Goal: Entertainment & Leisure: Consume media (video, audio)

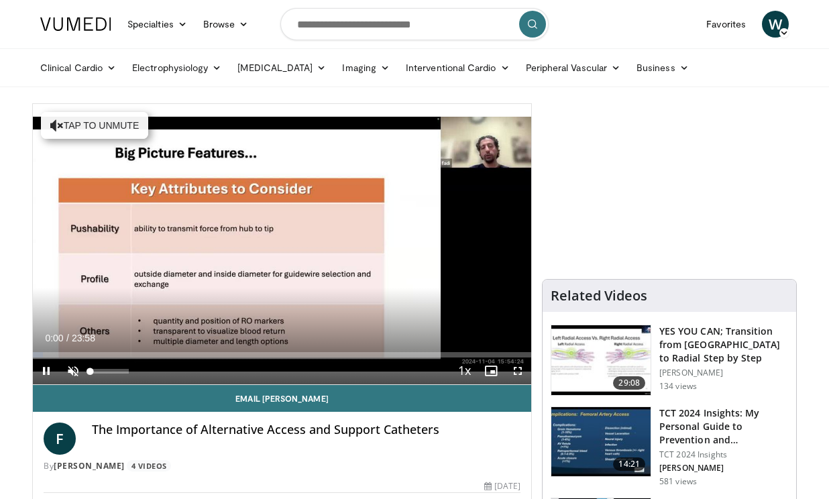
click at [71, 369] on span "Video Player" at bounding box center [73, 370] width 27 height 27
click at [514, 367] on span "Video Player" at bounding box center [517, 370] width 27 height 27
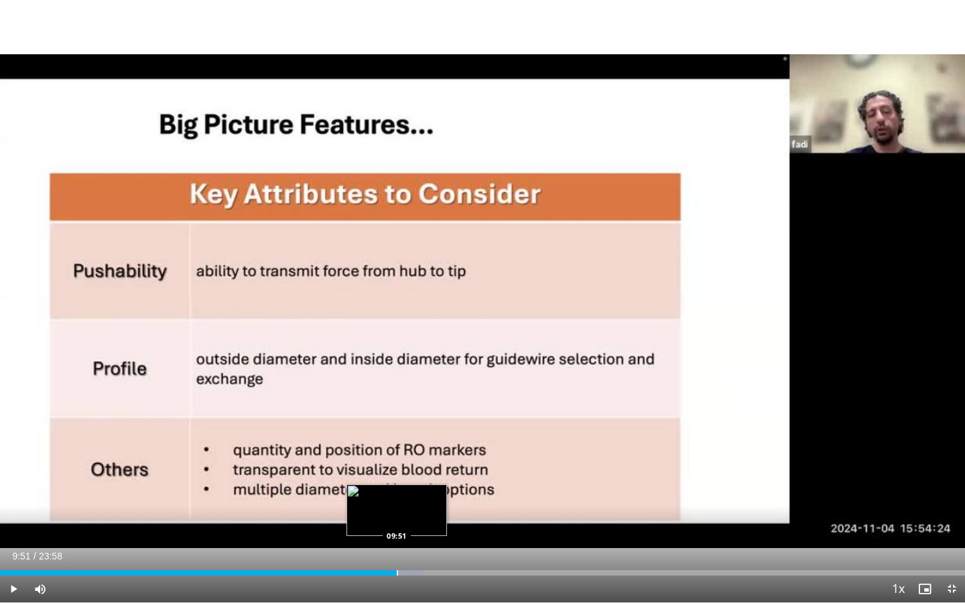
click at [397, 498] on div "Progress Bar" at bounding box center [397, 573] width 1 height 5
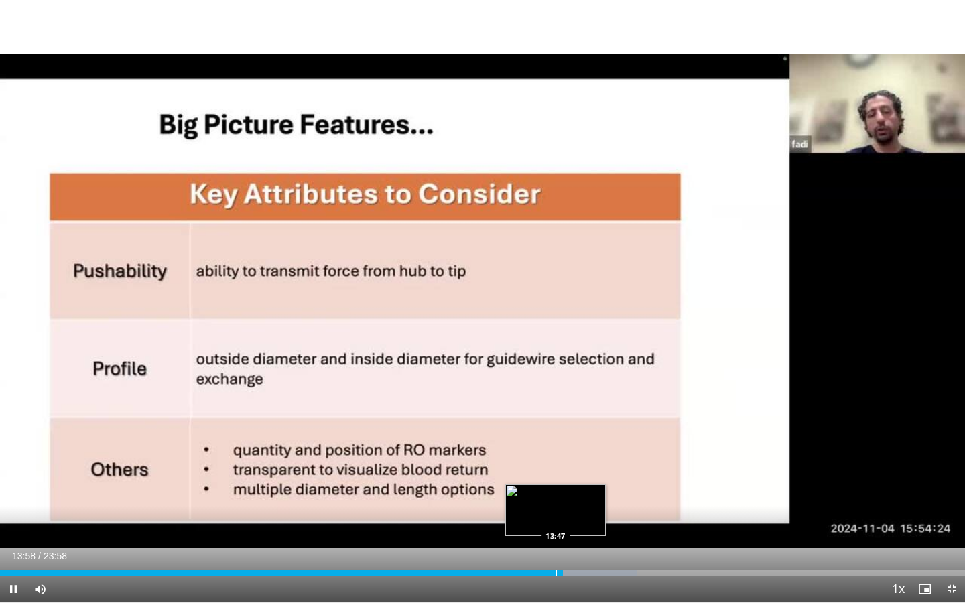
click at [556, 498] on div "Progress Bar" at bounding box center [556, 573] width 1 height 5
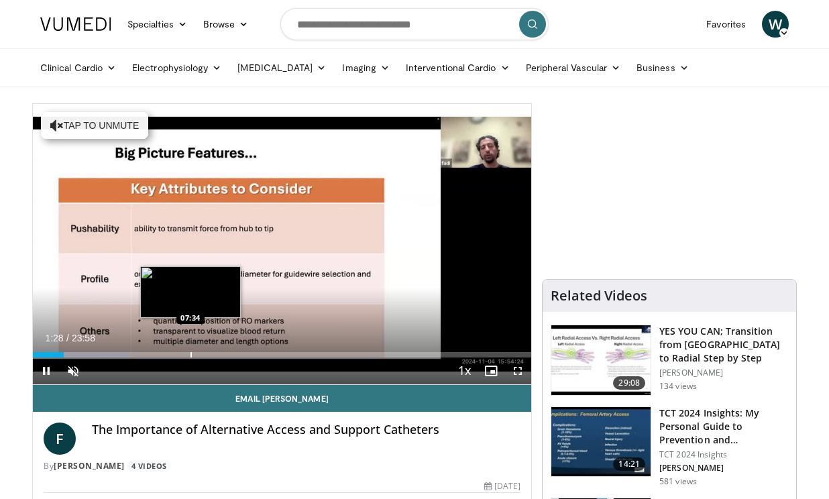
click at [190, 356] on div "Progress Bar" at bounding box center [190, 354] width 1 height 5
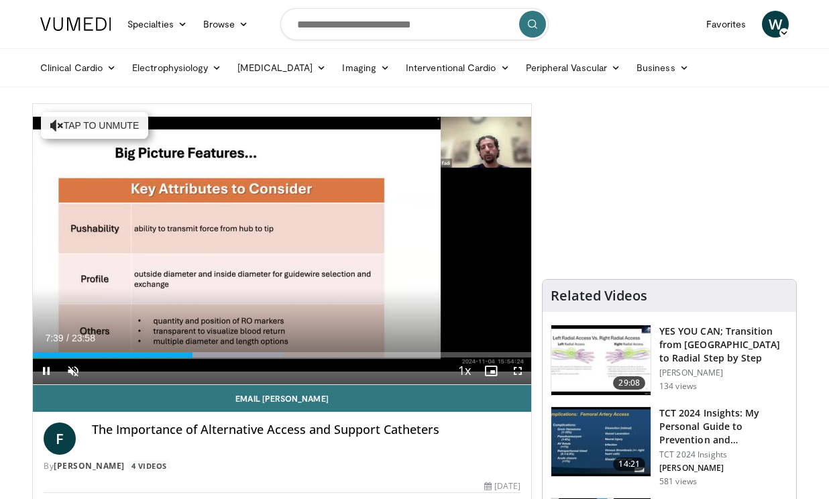
click at [50, 369] on span "Video Player" at bounding box center [46, 370] width 27 height 27
click at [48, 370] on span "Video Player" at bounding box center [46, 370] width 27 height 27
click at [75, 371] on span "Video Player" at bounding box center [73, 370] width 27 height 27
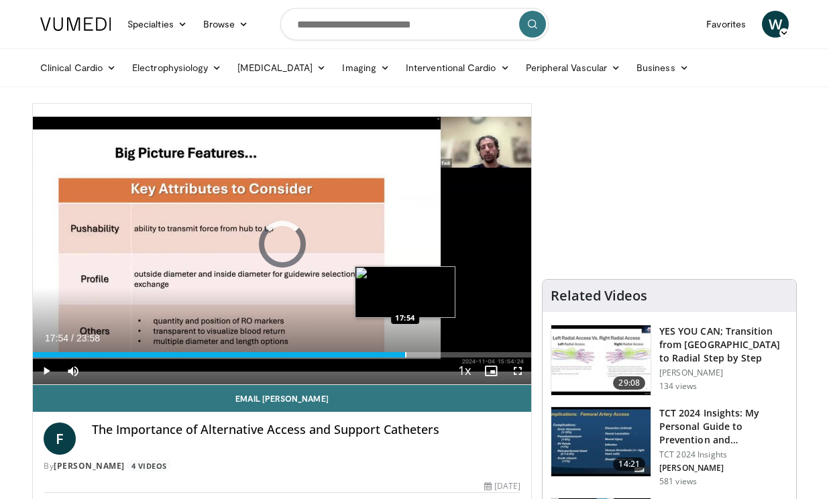
click at [405, 354] on div "Progress Bar" at bounding box center [405, 354] width 1 height 5
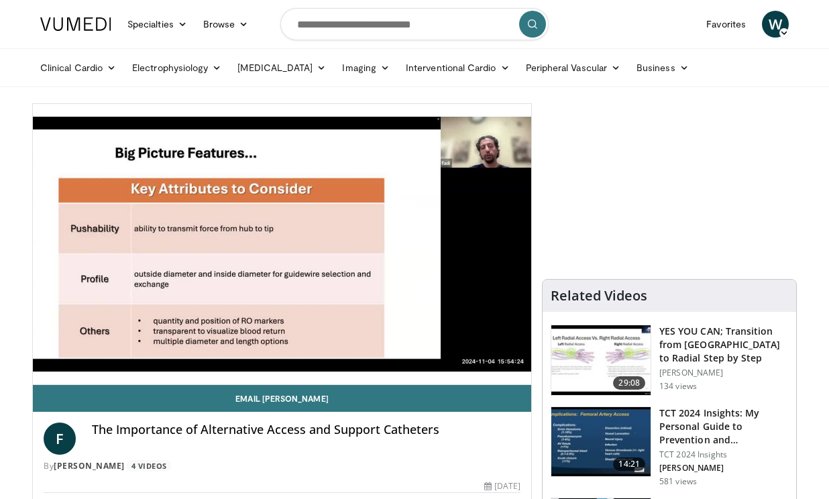
click at [518, 372] on div "10 seconds Tap to unmute" at bounding box center [282, 244] width 498 height 280
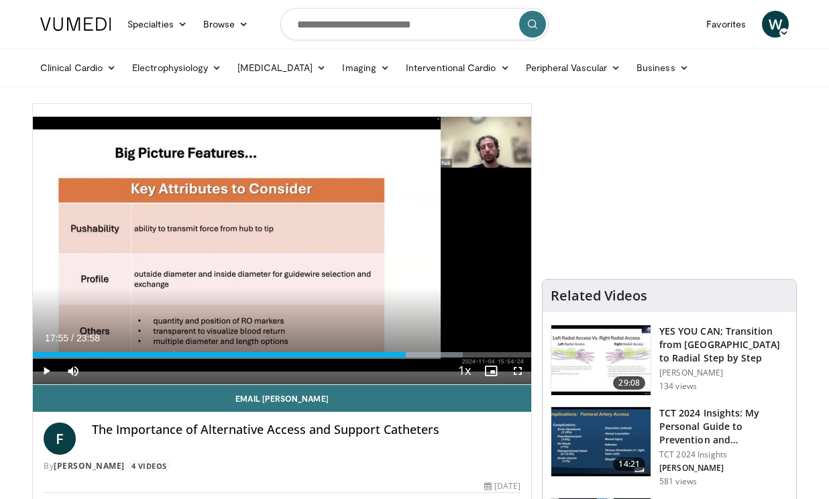
click at [518, 372] on span "Video Player" at bounding box center [517, 370] width 27 height 27
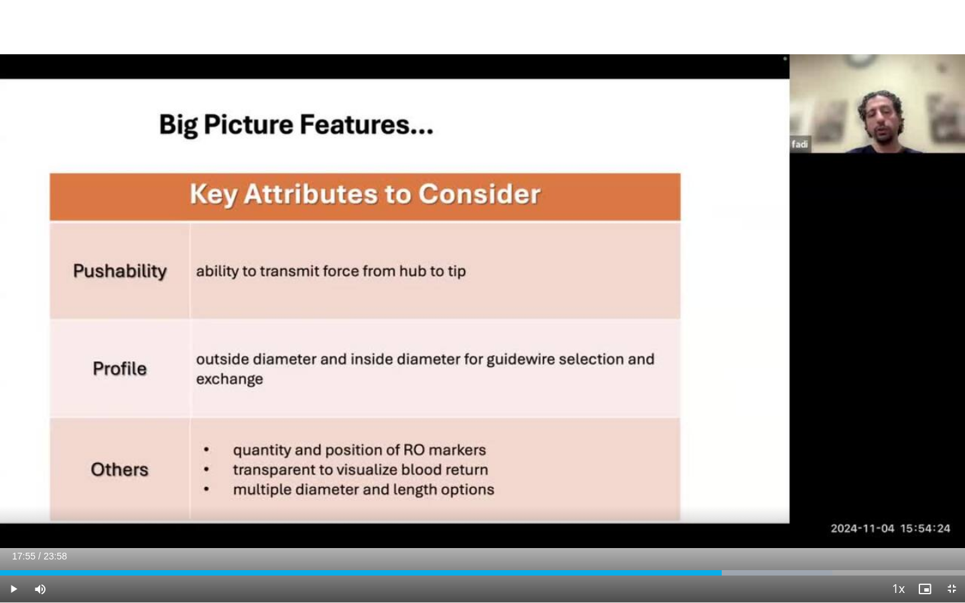
click at [7, 498] on span "Video Player" at bounding box center [13, 589] width 27 height 27
click at [828, 498] on div "Progress Bar" at bounding box center [831, 573] width 1 height 5
click at [828, 498] on div "Progress Bar" at bounding box center [850, 573] width 1 height 5
click at [17, 498] on span "Video Player" at bounding box center [13, 589] width 27 height 27
click at [828, 498] on span "Video Player" at bounding box center [952, 589] width 27 height 27
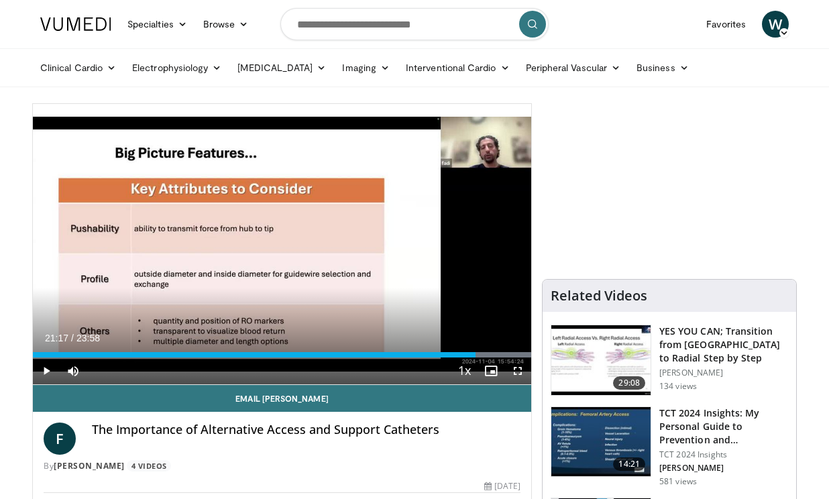
click at [515, 364] on span "Video Player" at bounding box center [517, 370] width 27 height 27
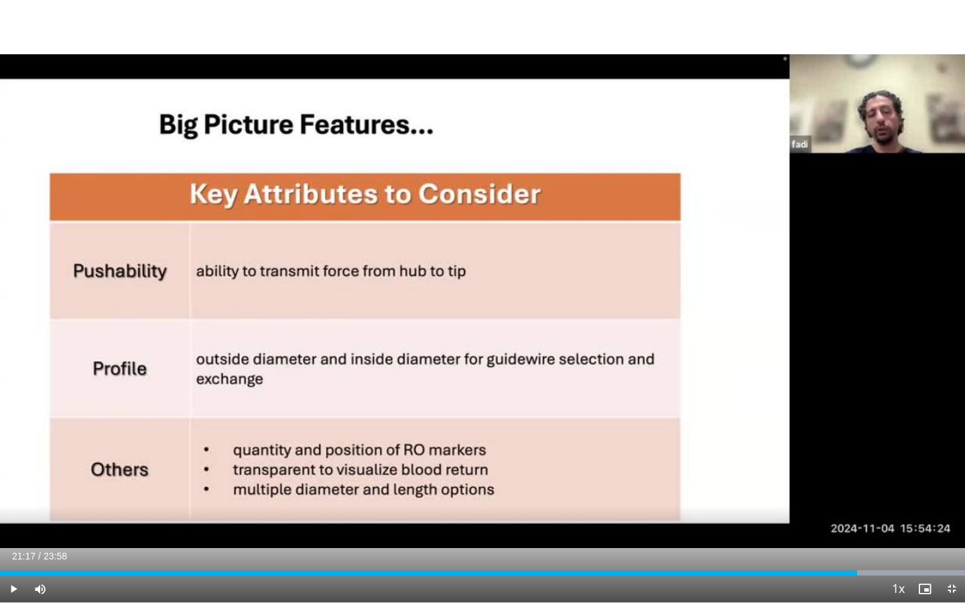
click at [10, 498] on span "Video Player" at bounding box center [13, 589] width 27 height 27
click at [828, 498] on span "Video Player" at bounding box center [952, 589] width 27 height 27
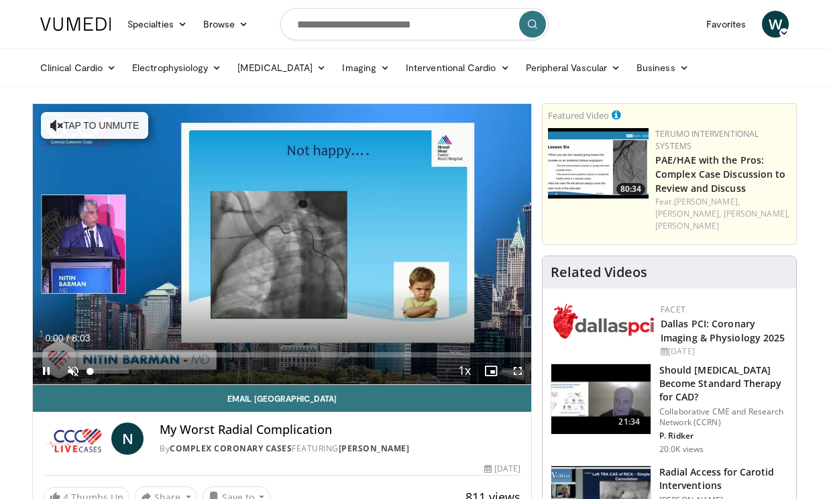
click at [72, 367] on span "Video Player" at bounding box center [73, 370] width 27 height 27
click at [514, 374] on span "Video Player" at bounding box center [517, 370] width 27 height 27
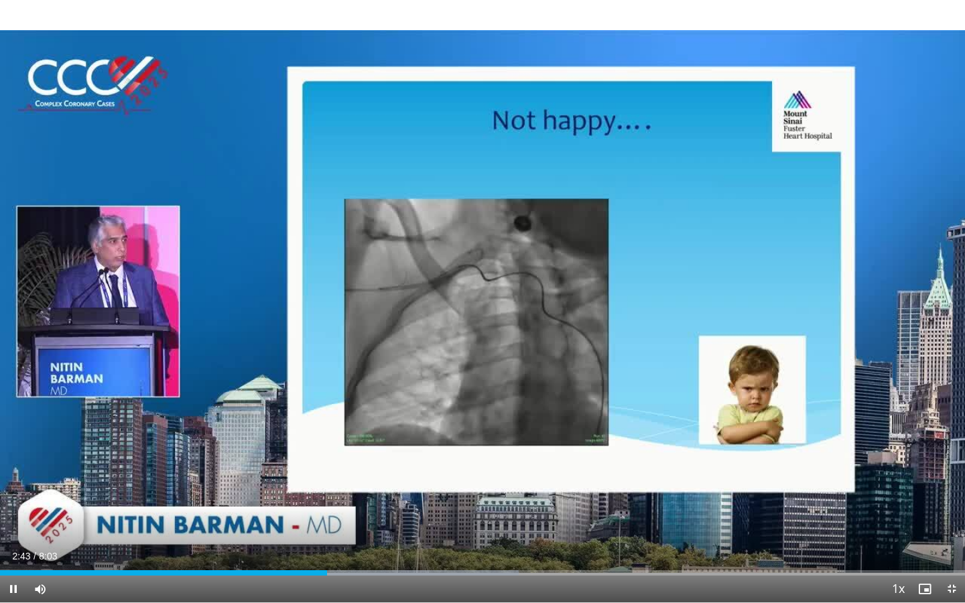
click at [11, 498] on span "Video Player" at bounding box center [13, 589] width 27 height 27
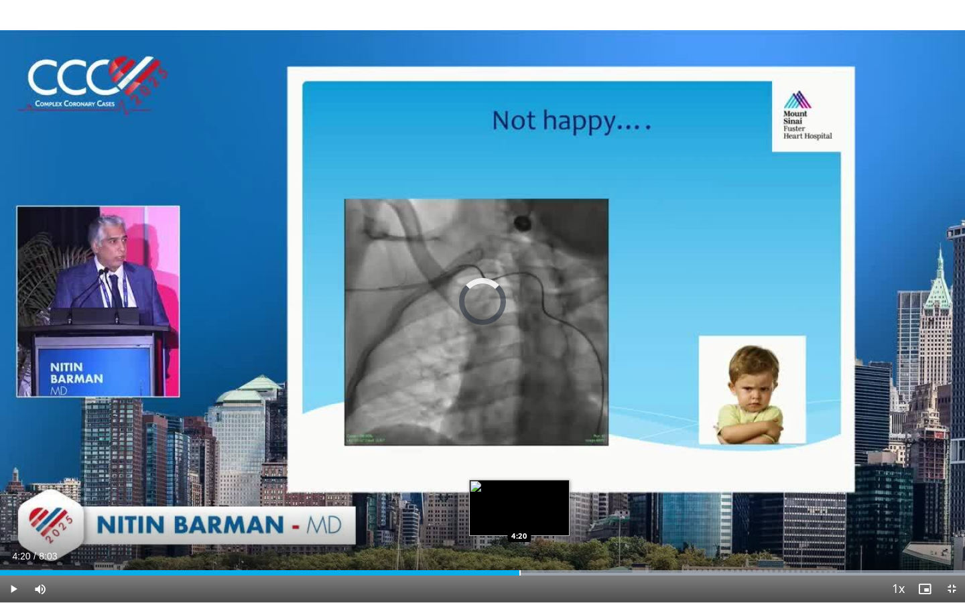
click at [520, 498] on div "Progress Bar" at bounding box center [520, 573] width 1 height 5
click at [501, 498] on div "Progress Bar" at bounding box center [501, 573] width 1 height 5
click at [490, 498] on div "Progress Bar" at bounding box center [490, 573] width 1 height 5
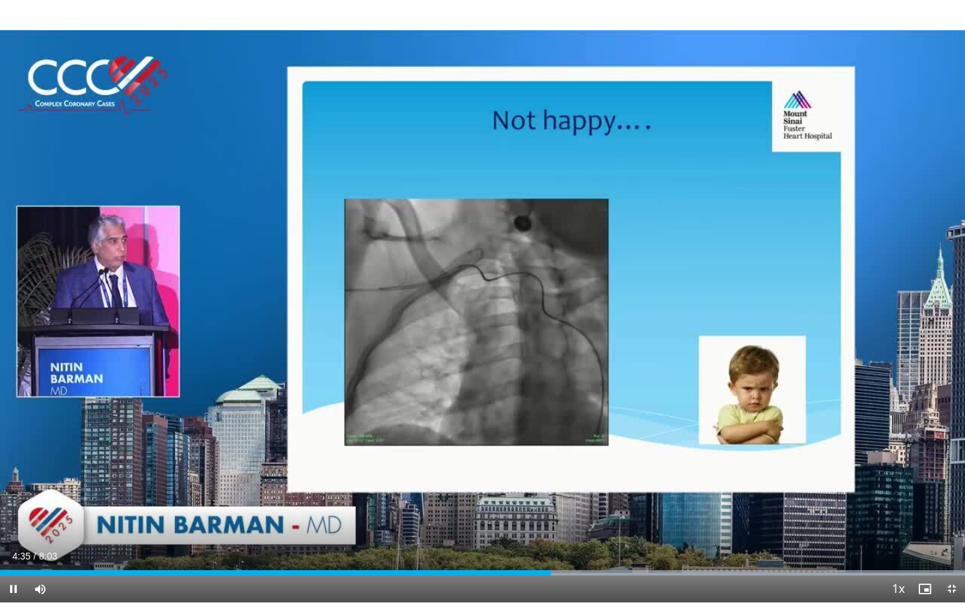
click at [15, 498] on span "Video Player" at bounding box center [13, 589] width 27 height 27
click at [828, 498] on span "Video Player" at bounding box center [952, 589] width 27 height 27
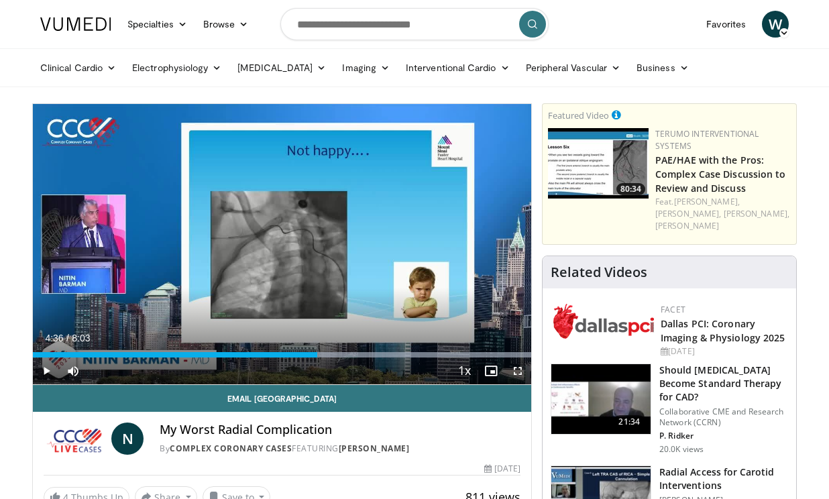
click at [524, 375] on span "Video Player" at bounding box center [517, 370] width 27 height 27
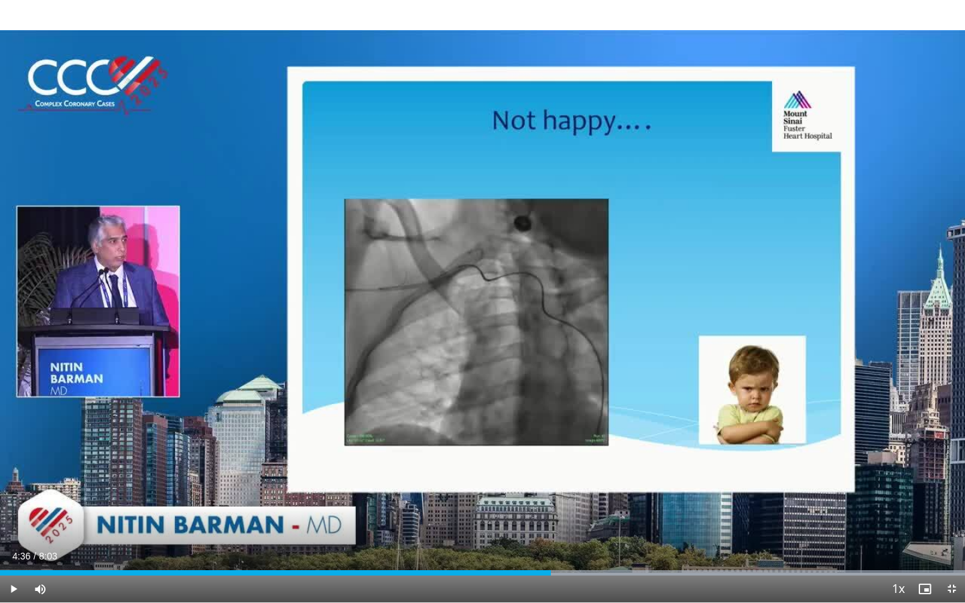
click at [17, 498] on span "Video Player" at bounding box center [13, 589] width 27 height 27
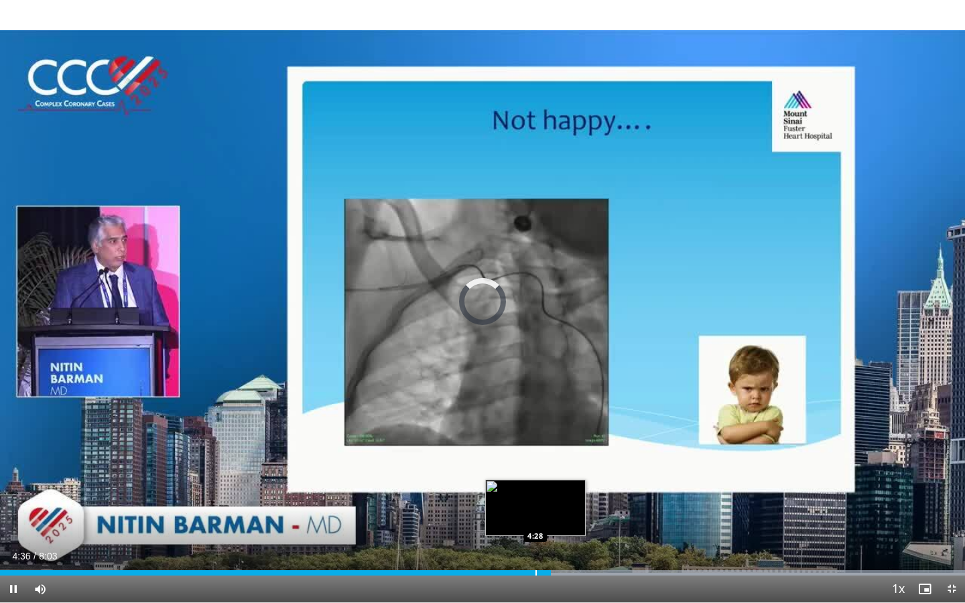
click at [536, 498] on div "Progress Bar" at bounding box center [536, 573] width 1 height 5
click at [532, 498] on div "Progress Bar" at bounding box center [532, 573] width 1 height 5
click at [517, 498] on div "Progress Bar" at bounding box center [517, 573] width 1 height 5
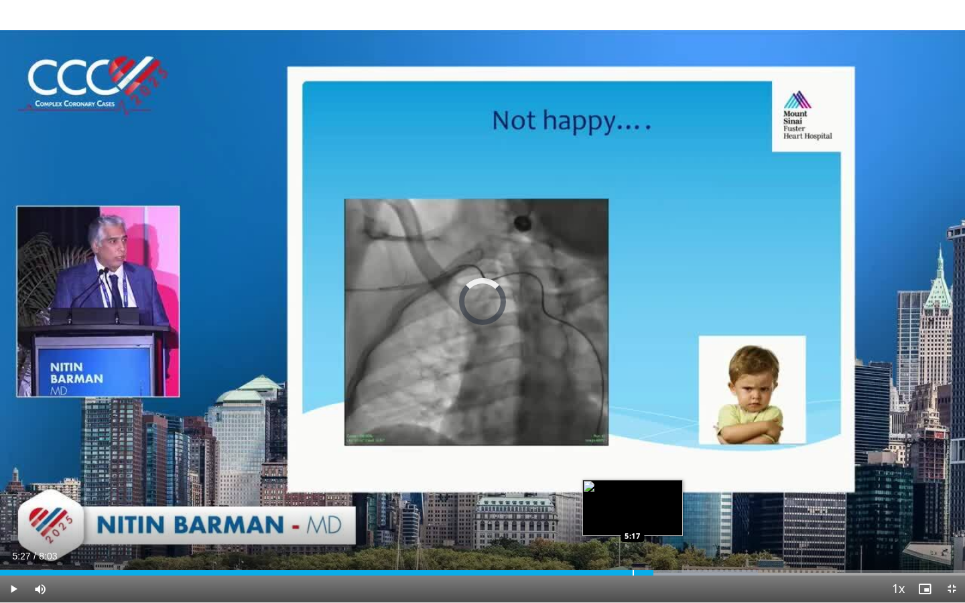
click at [633, 498] on div "Progress Bar" at bounding box center [633, 573] width 1 height 5
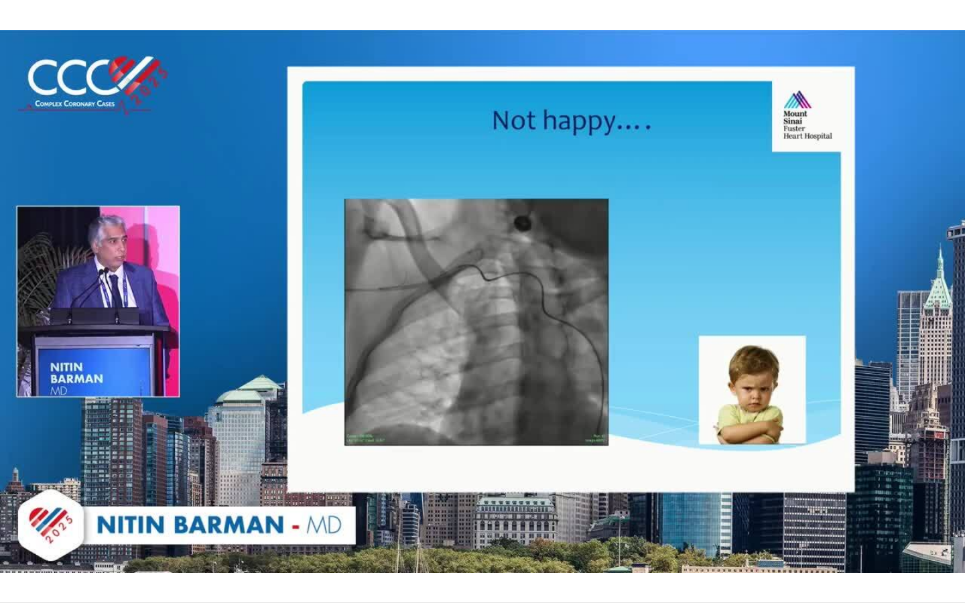
click at [619, 498] on video-js "**********" at bounding box center [482, 301] width 965 height 603
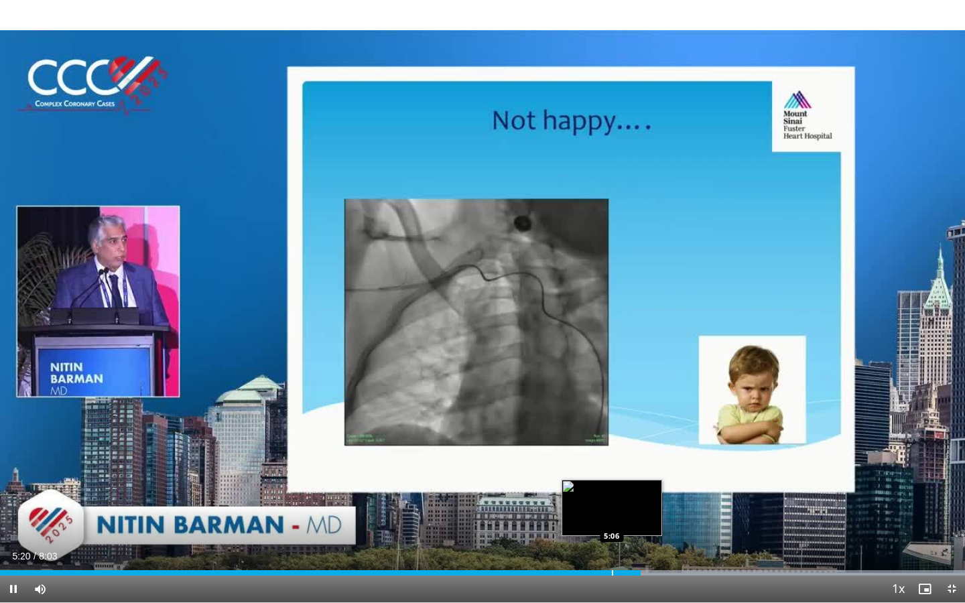
click at [612, 498] on div "Progress Bar" at bounding box center [612, 573] width 1 height 5
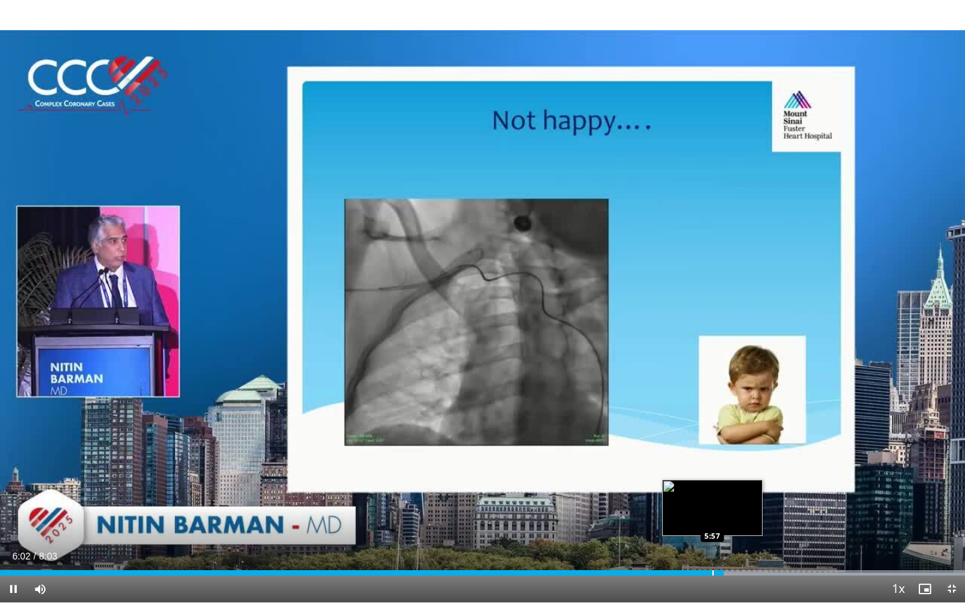
click at [713, 498] on div "Progress Bar" at bounding box center [713, 573] width 1 height 5
click at [698, 498] on div "Progress Bar" at bounding box center [698, 573] width 1 height 5
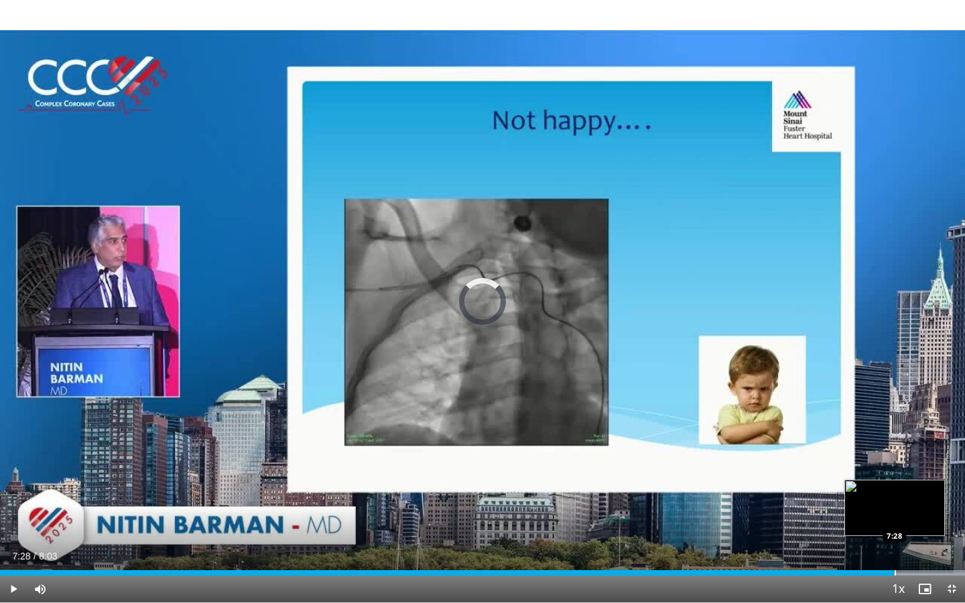
click at [828, 498] on div "7:28" at bounding box center [447, 573] width 894 height 5
click at [828, 498] on video-js "**********" at bounding box center [482, 301] width 965 height 603
